Goal: Task Accomplishment & Management: Manage account settings

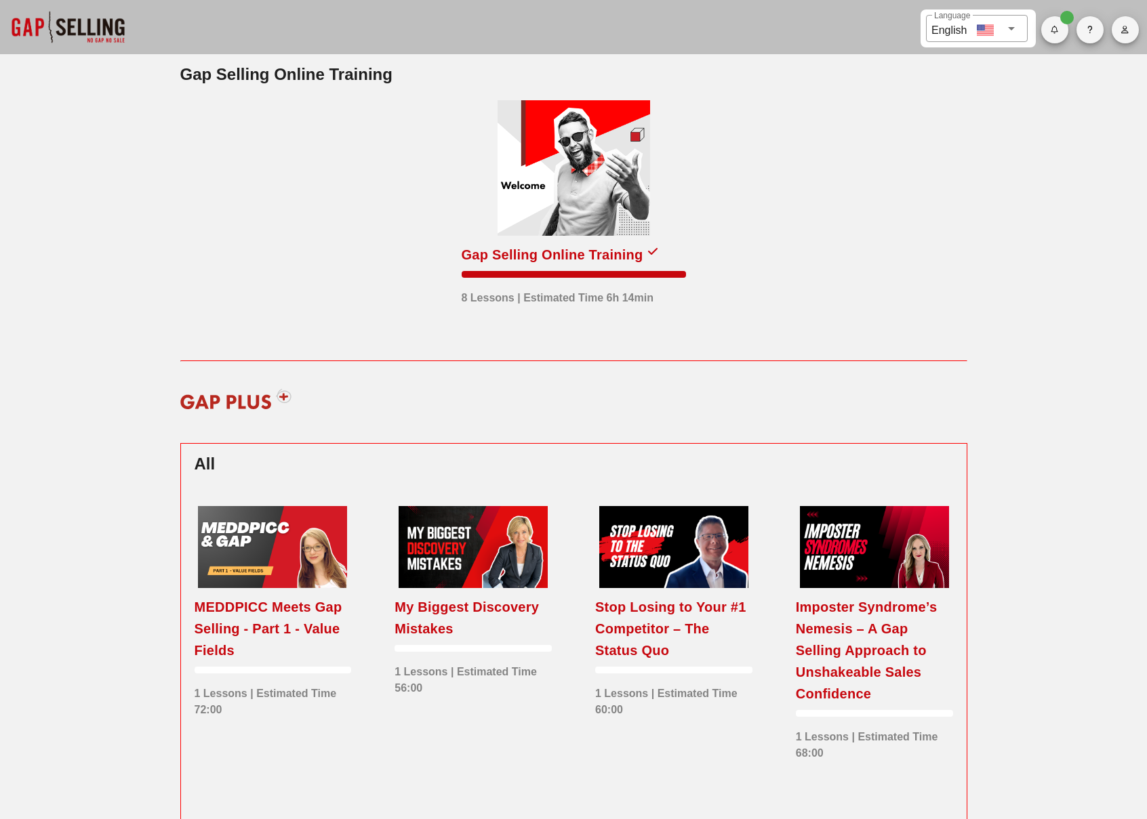
click at [1129, 26] on span "button" at bounding box center [1124, 30] width 27 height 8
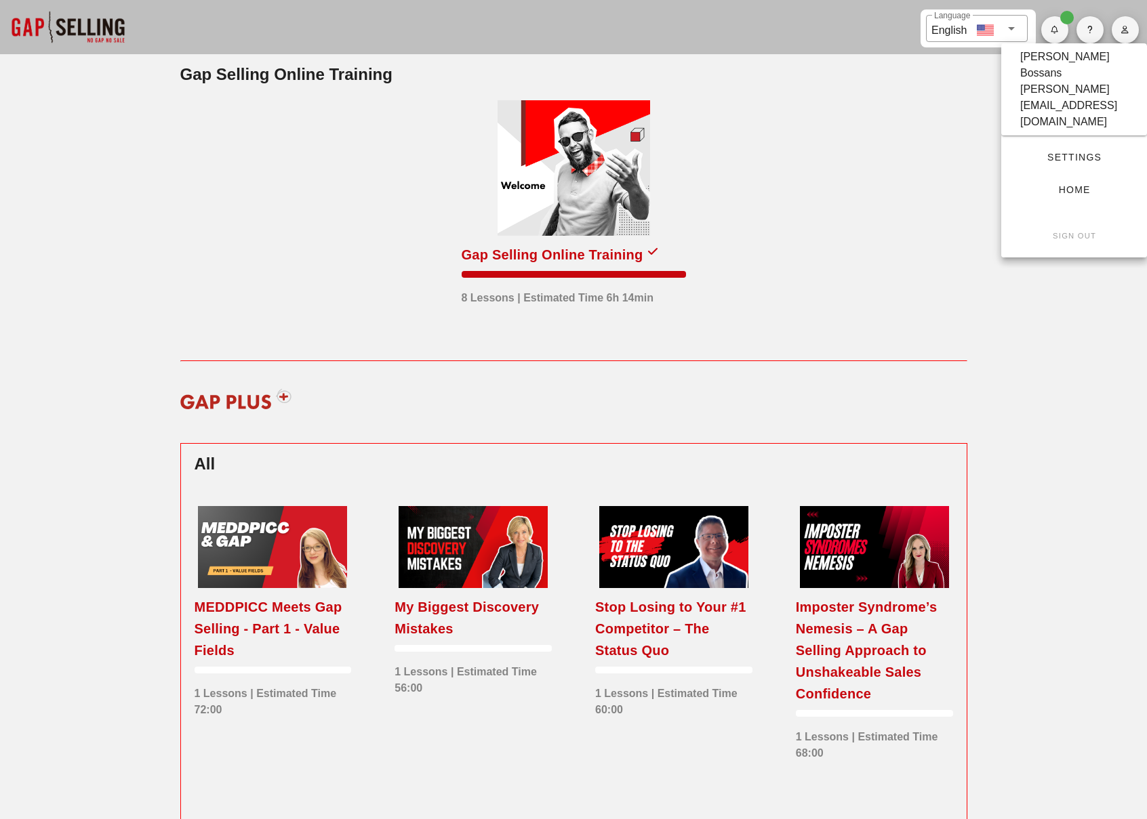
click at [1084, 145] on link "Settings" at bounding box center [1074, 157] width 124 height 24
